Goal: Task Accomplishment & Management: Manage account settings

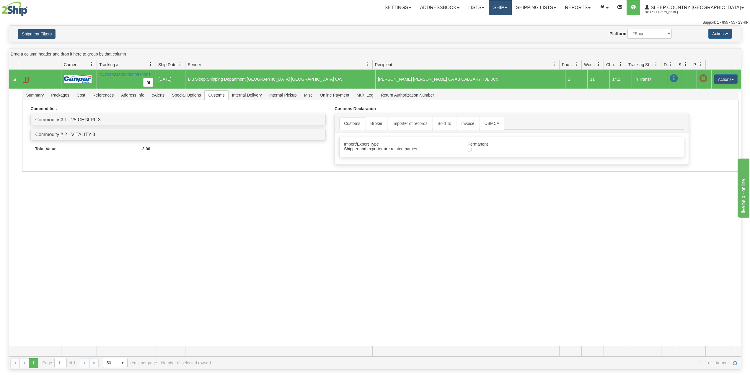
click at [511, 12] on link "Ship" at bounding box center [499, 7] width 23 height 15
click at [505, 26] on span "OnHold / Order Queue" at bounding box center [485, 28] width 42 height 5
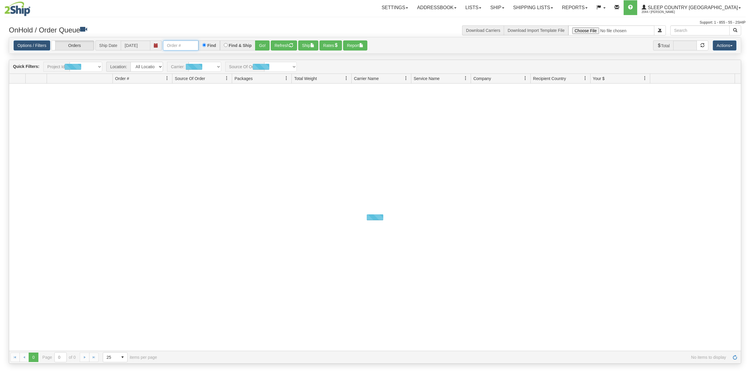
drag, startPoint x: 0, startPoint y: 0, endPoint x: 189, endPoint y: 47, distance: 194.7
click at [187, 45] on input "text" at bounding box center [180, 45] width 35 height 10
paste input "9000H986371"
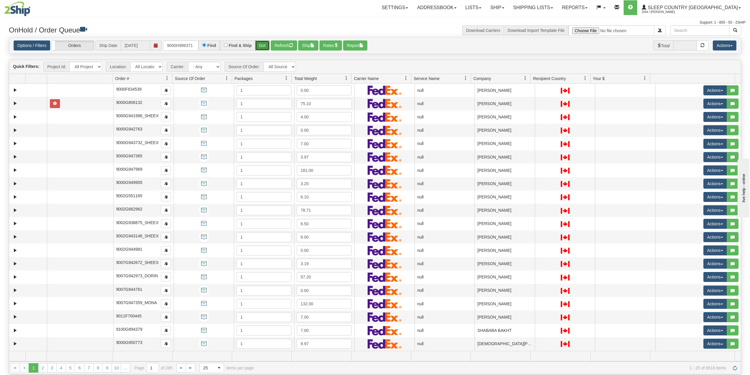
click at [261, 44] on button "Go!" at bounding box center [262, 45] width 14 height 10
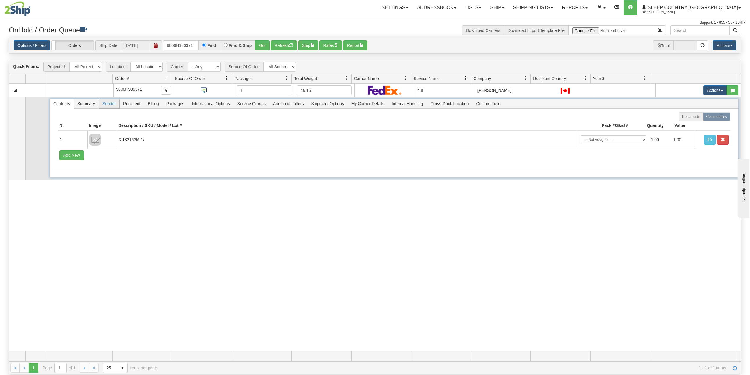
click at [107, 105] on span "Sender" at bounding box center [109, 103] width 20 height 9
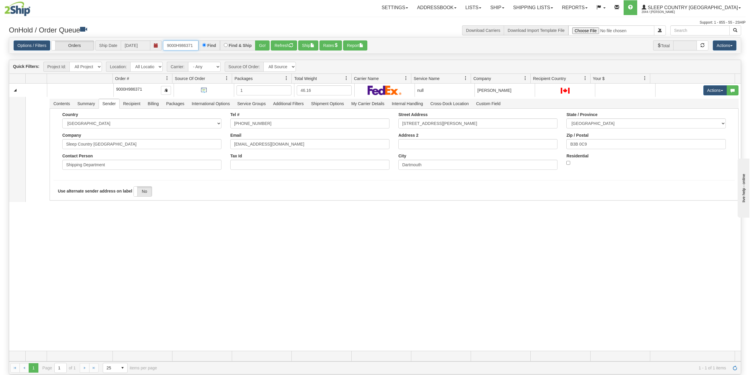
click at [187, 47] on input "9000H986371" at bounding box center [180, 45] width 35 height 10
paste input "196"
type input "9000H986196"
click at [264, 47] on button "Go!" at bounding box center [262, 45] width 14 height 10
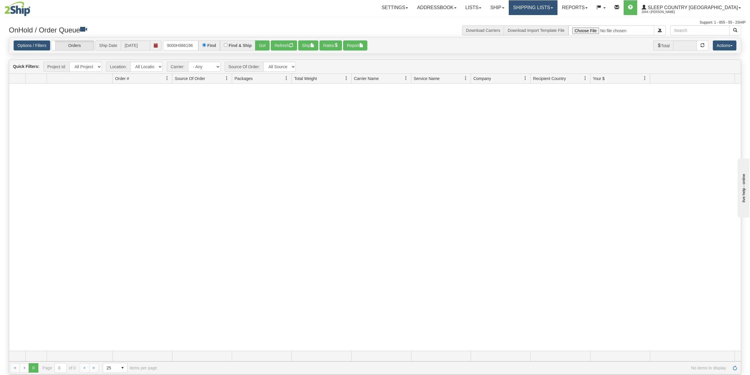
click at [557, 12] on link "Shipping lists" at bounding box center [532, 7] width 49 height 15
click at [550, 29] on span "Search Shipment History" at bounding box center [528, 28] width 46 height 5
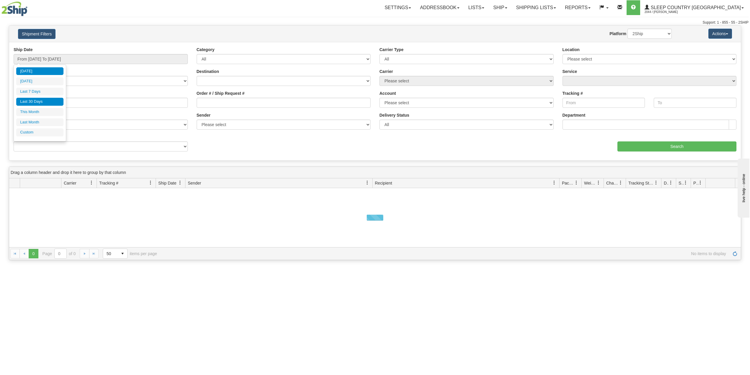
click at [35, 99] on li "Last 30 Days" at bounding box center [39, 102] width 47 height 8
type input "From 07/14/2025 To 08/12/2025"
click at [38, 103] on input "Reference / PO" at bounding box center [101, 103] width 174 height 10
paste input "9000H986196"
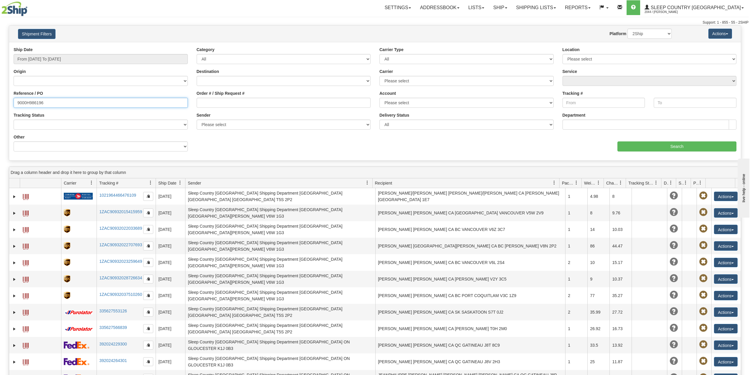
type input "9000H986196"
click at [636, 141] on div "aaa Search" at bounding box center [558, 142] width 366 height 17
click at [638, 143] on input "Search" at bounding box center [676, 146] width 119 height 10
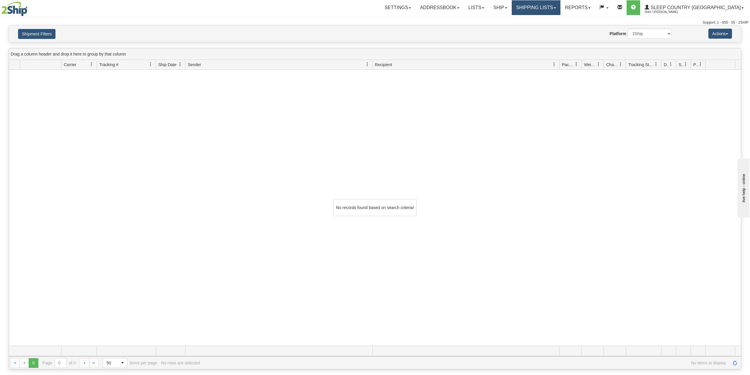
click at [557, 3] on link "Shipping lists" at bounding box center [535, 7] width 49 height 15
click at [550, 17] on link "Current Shipments" at bounding box center [531, 21] width 58 height 8
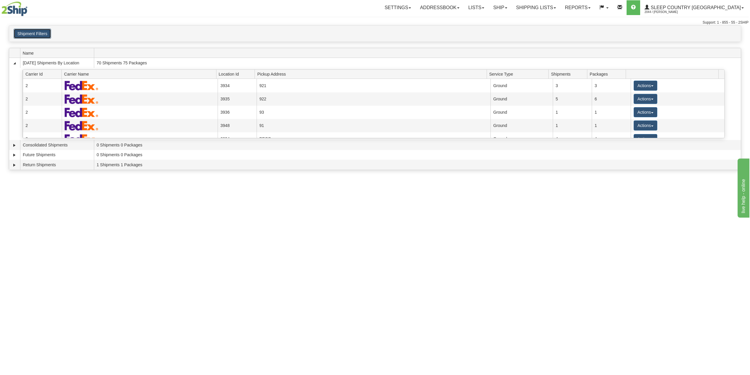
click at [39, 32] on button "Shipment Filters" at bounding box center [32, 34] width 37 height 10
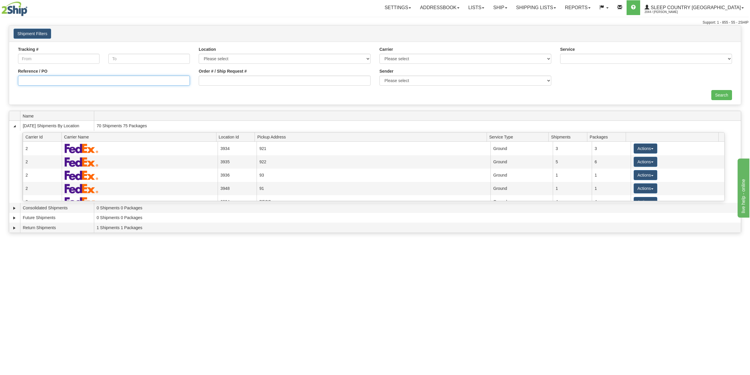
click at [60, 78] on input "Reference / PO" at bounding box center [104, 81] width 172 height 10
paste input "9000H986196"
type input "9000H986196"
click at [727, 93] on input "Search" at bounding box center [721, 95] width 21 height 10
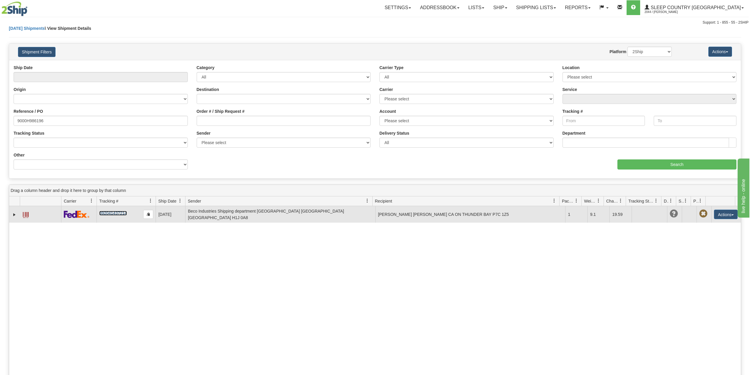
click at [112, 212] on link "392041437214" at bounding box center [112, 213] width 27 height 5
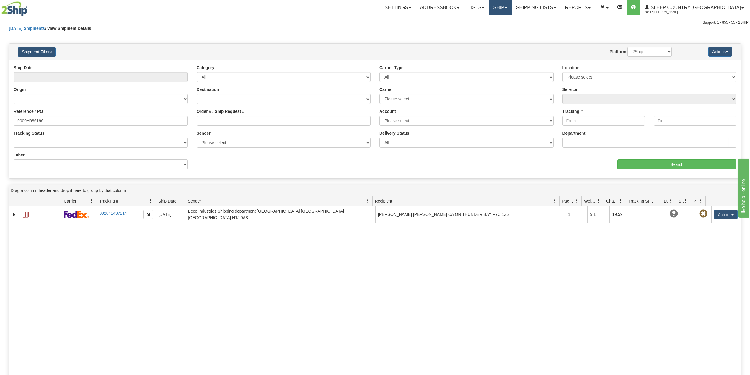
click at [511, 7] on link "Ship" at bounding box center [499, 7] width 23 height 15
click at [505, 26] on span "OnHold / Order Queue" at bounding box center [485, 28] width 42 height 5
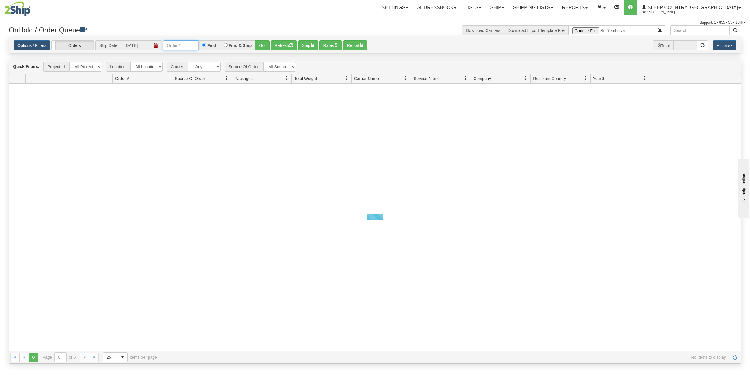
drag, startPoint x: 177, startPoint y: 45, endPoint x: 186, endPoint y: 50, distance: 9.8
click at [179, 46] on input "text" at bounding box center [180, 45] width 35 height 10
paste input "9000H986194"
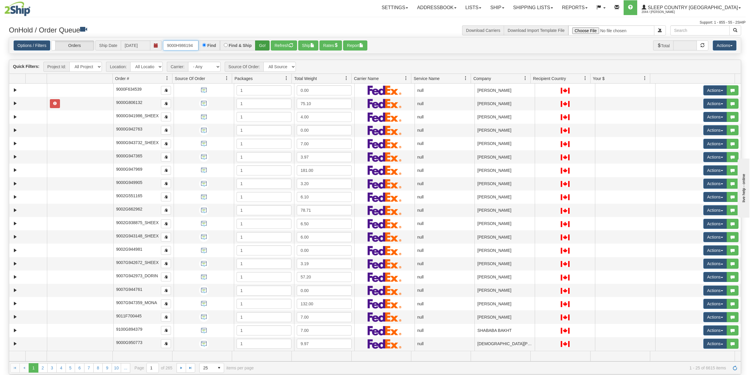
type input "9000H986194"
click at [260, 48] on button "Go!" at bounding box center [262, 45] width 14 height 10
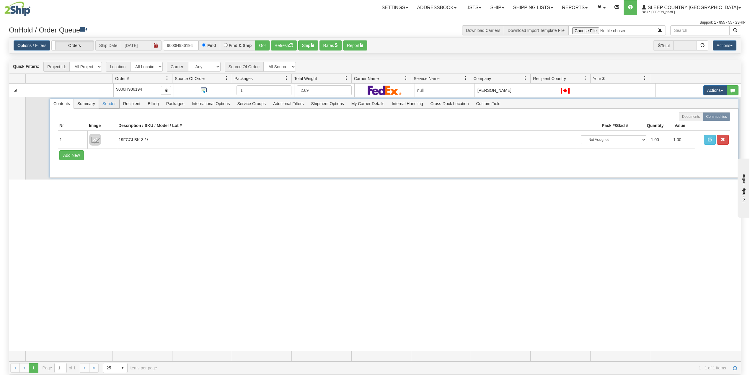
click at [107, 104] on span "Sender" at bounding box center [109, 103] width 20 height 9
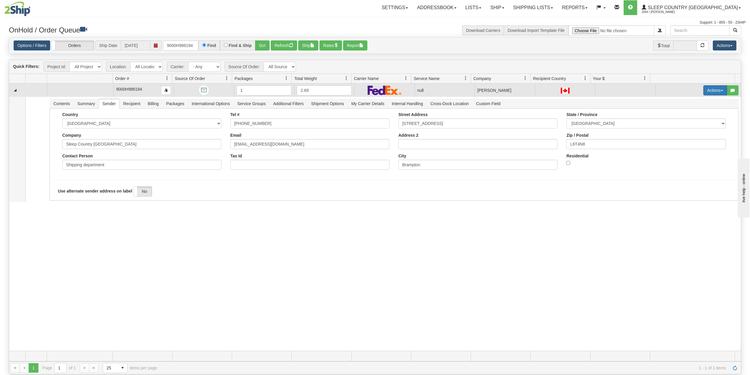
click at [706, 89] on button "Actions" at bounding box center [715, 90] width 24 height 10
click at [684, 134] on span "Delete" at bounding box center [689, 132] width 16 height 5
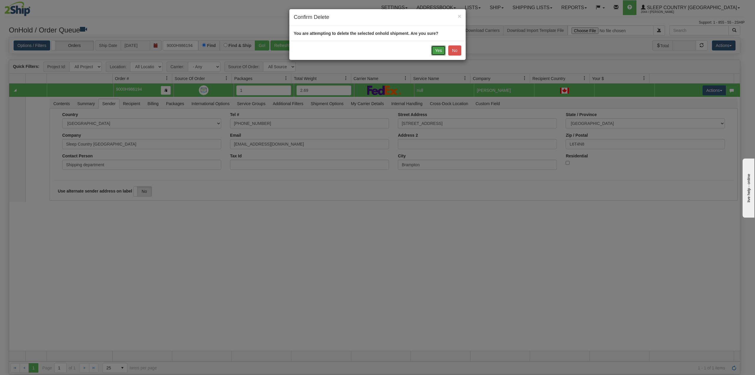
click at [435, 53] on button "Yes" at bounding box center [438, 50] width 14 height 10
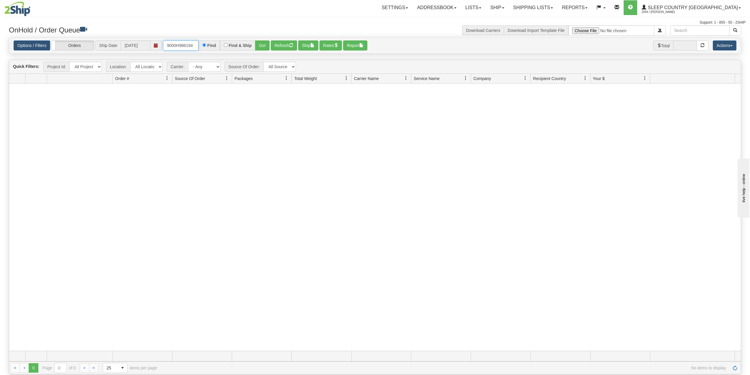
click at [174, 49] on input "9000H986194" at bounding box center [180, 45] width 35 height 10
click at [278, 23] on div "Support: 1 - 855 - 55 - 2SHIP" at bounding box center [374, 22] width 741 height 5
